Goal: Task Accomplishment & Management: Manage account settings

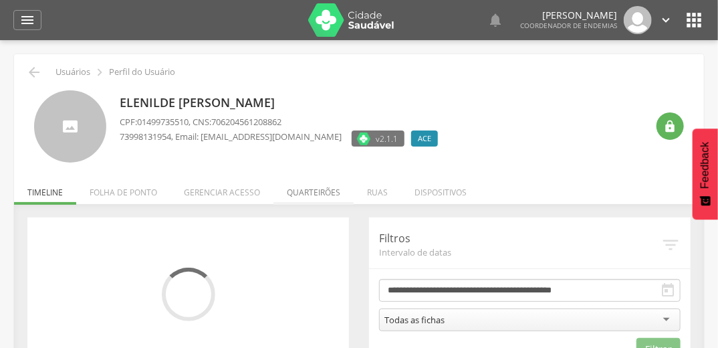
click at [301, 195] on li "Quarteirões" at bounding box center [313, 188] width 80 height 31
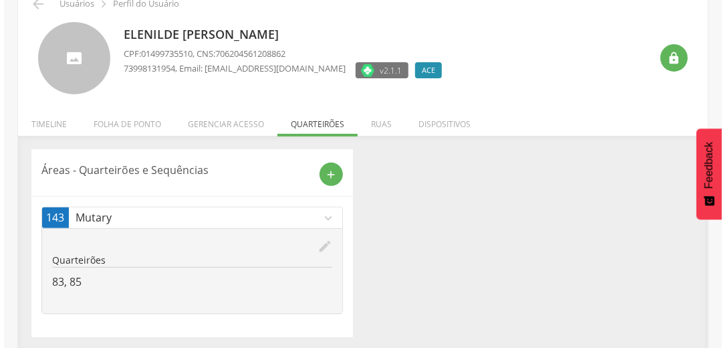
scroll to position [70, 0]
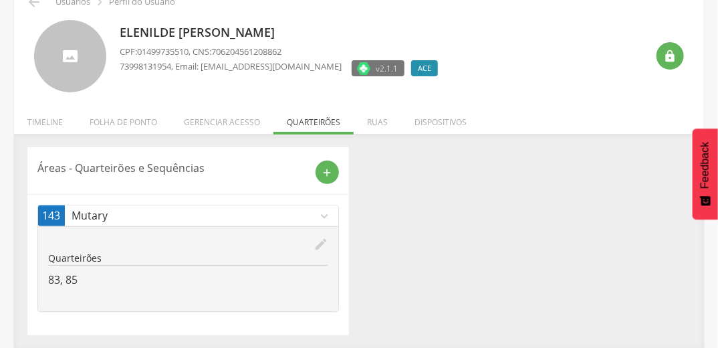
click at [315, 246] on icon "edit" at bounding box center [321, 244] width 15 height 15
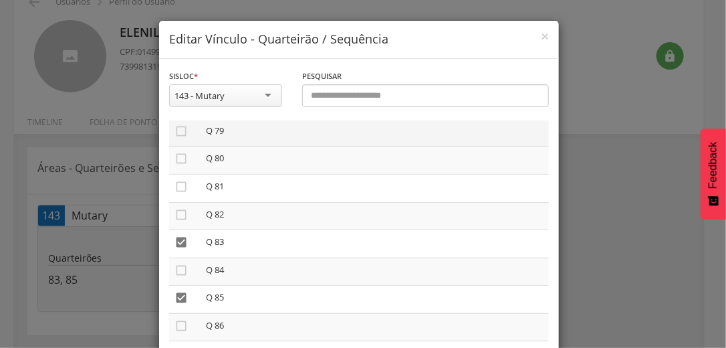
scroll to position [2193, 0]
click at [178, 278] on icon "" at bounding box center [180, 271] width 13 height 13
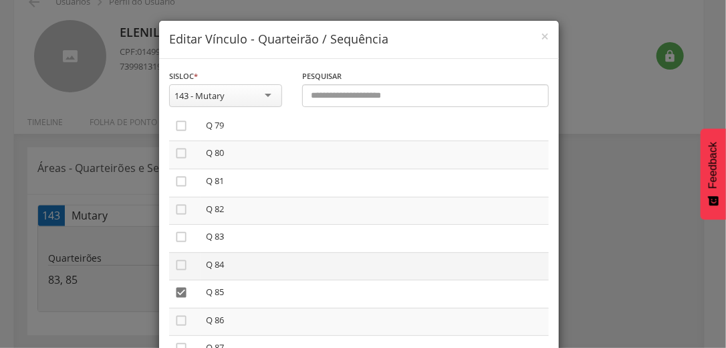
scroll to position [2246, 0]
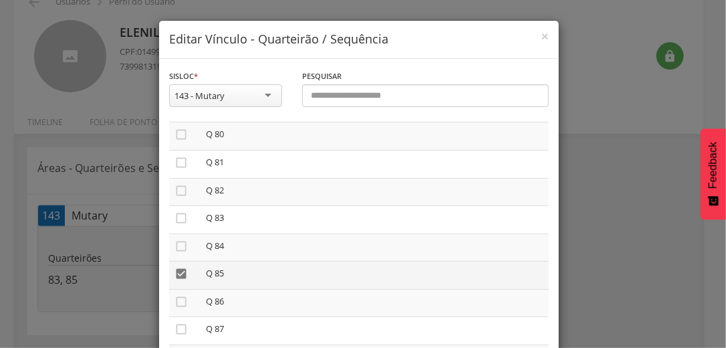
click at [180, 280] on icon "" at bounding box center [180, 273] width 13 height 13
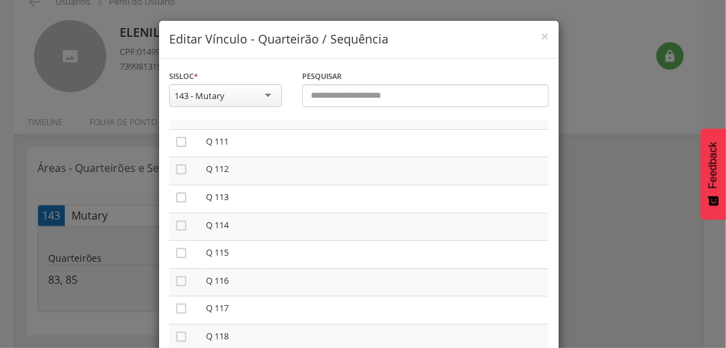
scroll to position [3102, 0]
click at [177, 119] on icon "" at bounding box center [180, 112] width 13 height 13
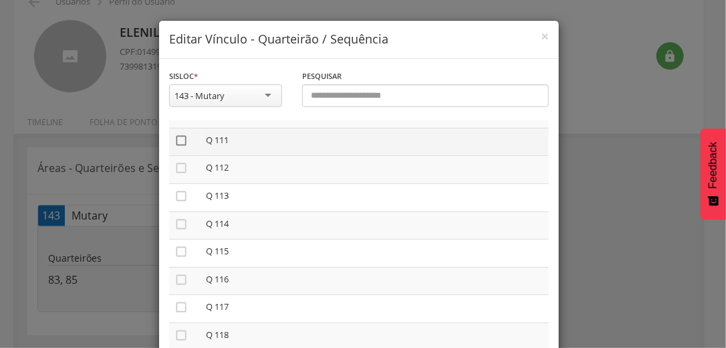
click at [178, 147] on icon "" at bounding box center [180, 140] width 13 height 13
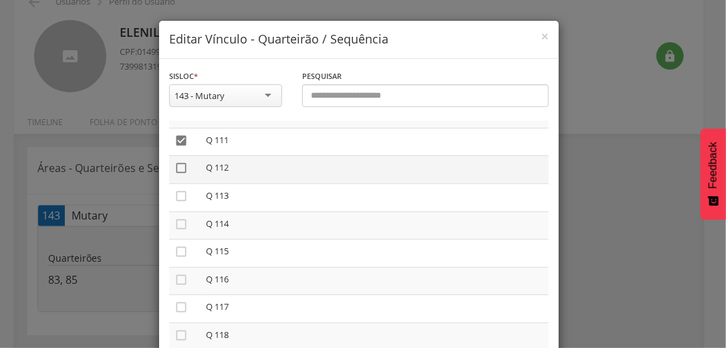
click at [177, 174] on icon "" at bounding box center [180, 167] width 13 height 13
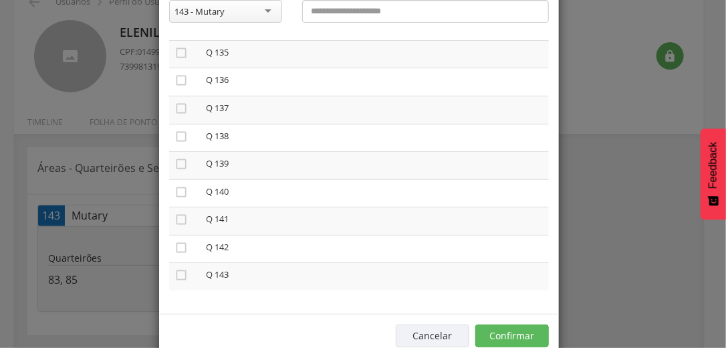
scroll to position [113, 0]
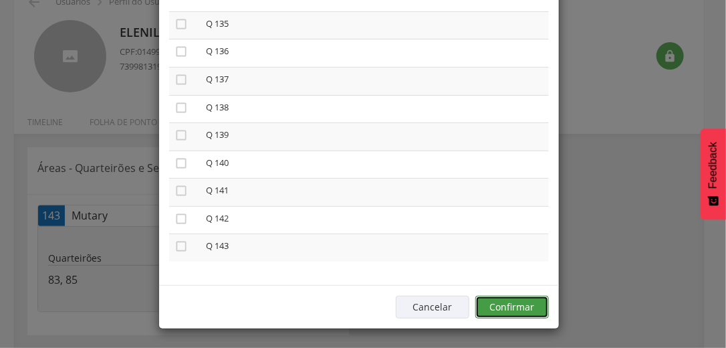
click at [485, 297] on button "Confirmar" at bounding box center [512, 306] width 74 height 23
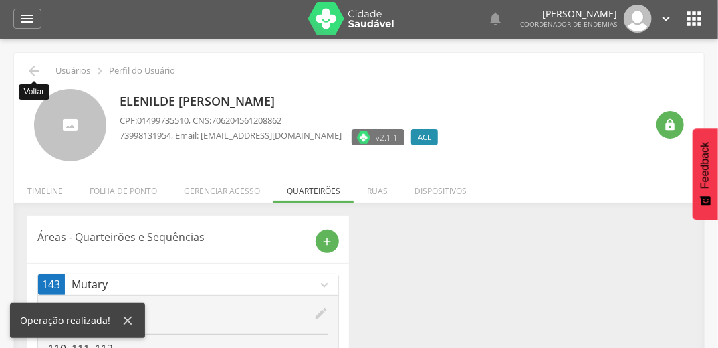
scroll to position [0, 0]
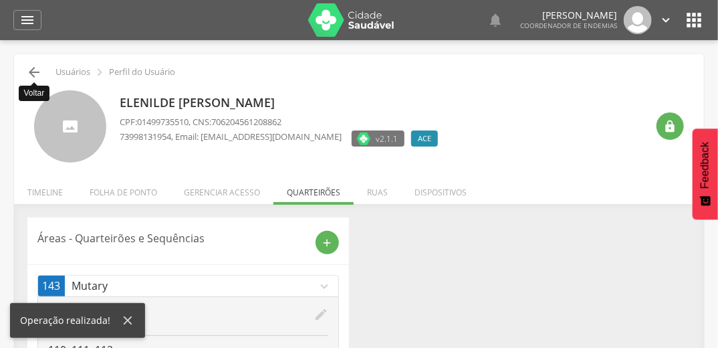
click at [32, 70] on icon "" at bounding box center [34, 72] width 16 height 16
